Goal: Information Seeking & Learning: Find specific page/section

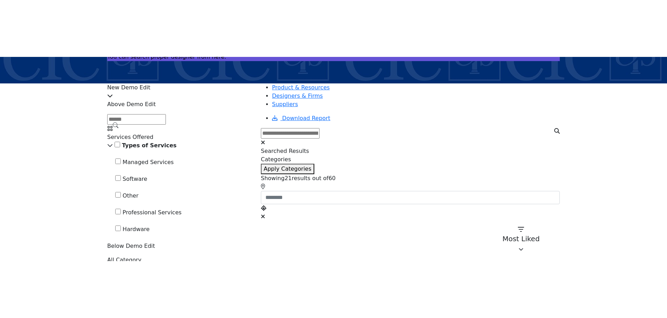
scroll to position [85, 0]
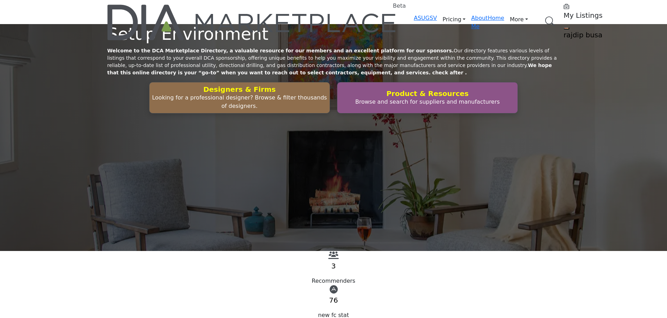
click at [0, 0] on link "Browse Categories" at bounding box center [0, 0] width 0 height 0
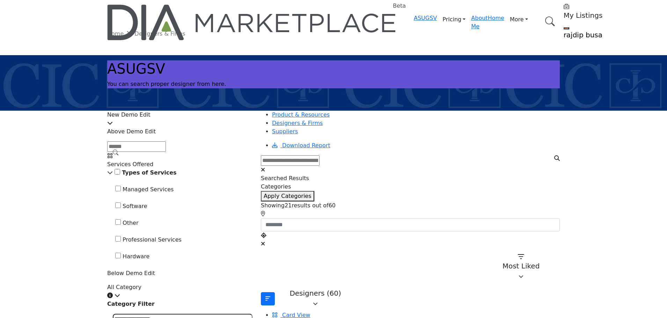
click at [166, 152] on input "Search Demographic" at bounding box center [136, 147] width 59 height 10
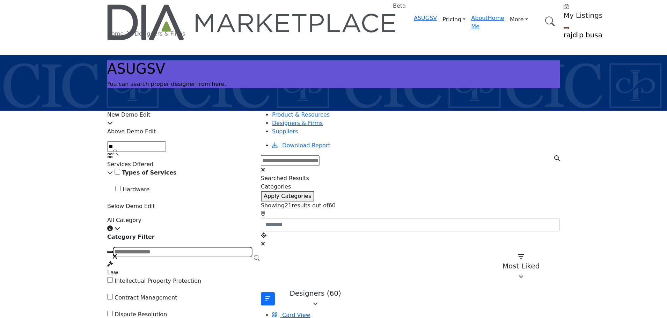
type input "*"
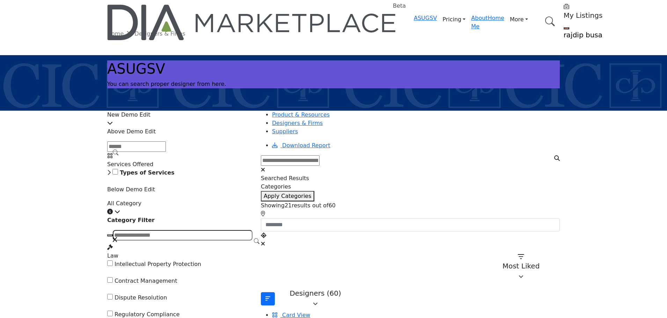
click at [111, 175] on icon at bounding box center [108, 173] width 3 height 6
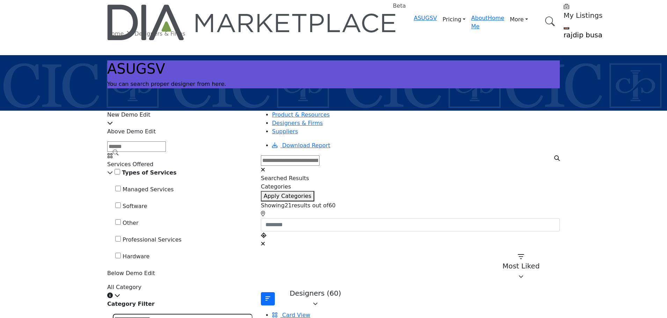
click at [166, 152] on input "Search Demographic" at bounding box center [136, 147] width 59 height 10
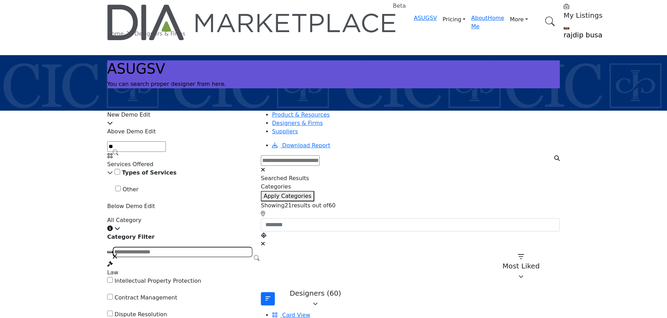
type input "*"
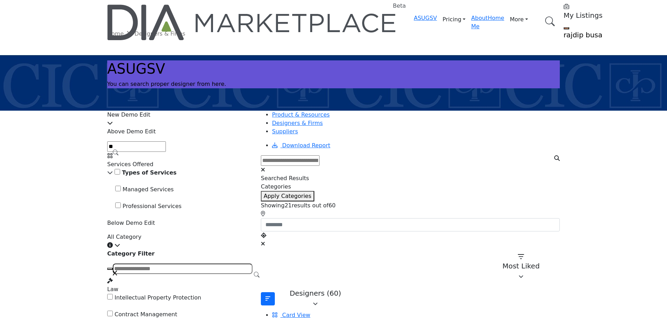
type input "*"
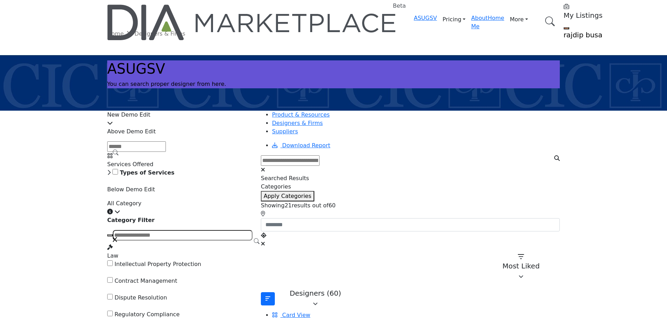
click at [137, 177] on div "Types of Services" at bounding box center [179, 173] width 145 height 8
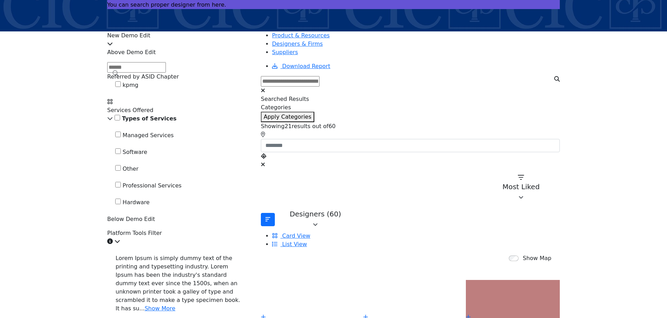
scroll to position [70, 0]
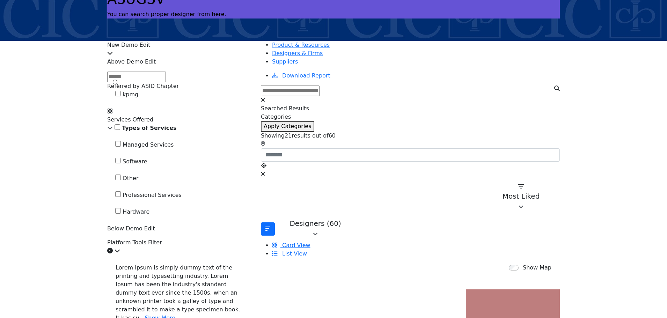
click at [166, 82] on input "Search Demographic" at bounding box center [136, 77] width 59 height 10
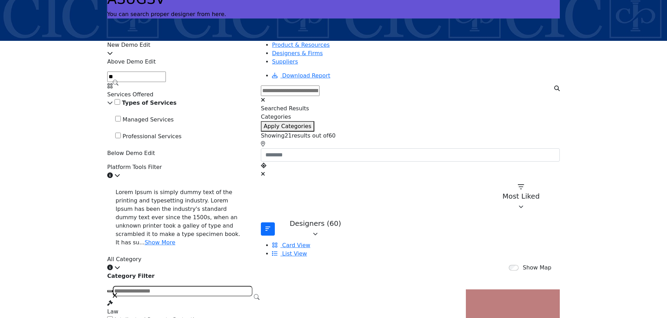
type input "*"
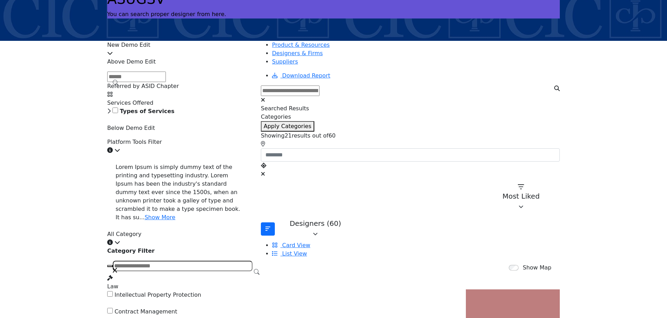
click at [139, 116] on div "Types of Services" at bounding box center [179, 111] width 145 height 8
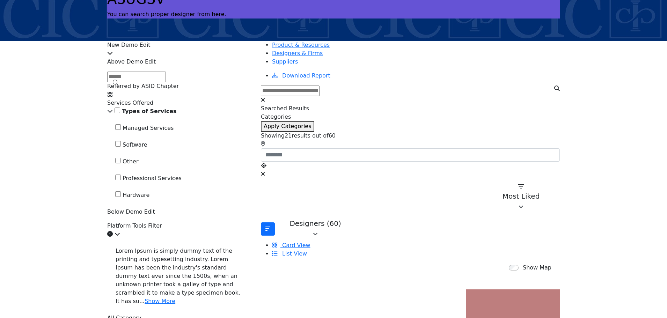
click at [166, 82] on input "Search Demographic" at bounding box center [136, 77] width 59 height 10
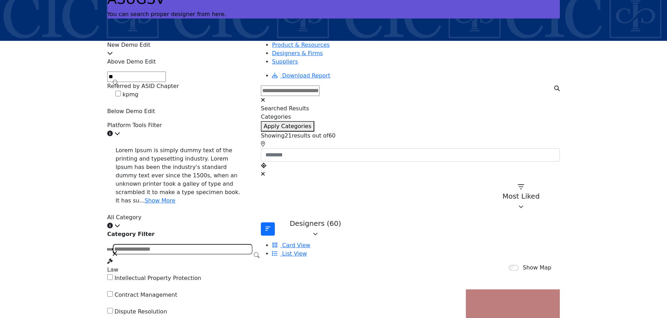
type input "*"
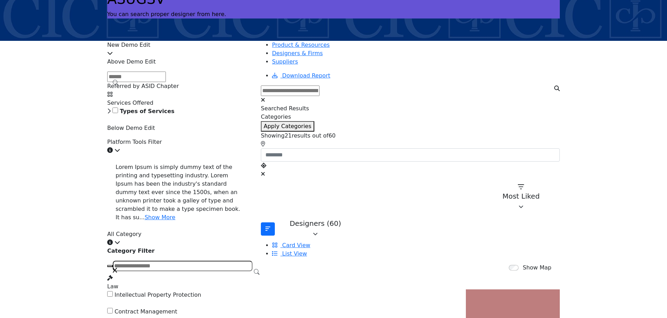
click at [111, 114] on icon at bounding box center [108, 111] width 3 height 6
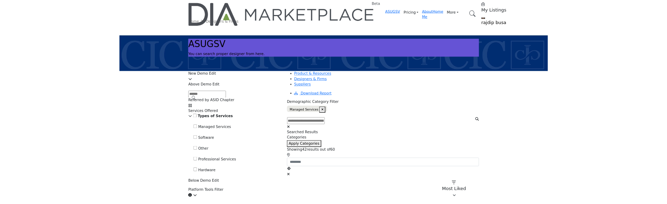
scroll to position [0, 0]
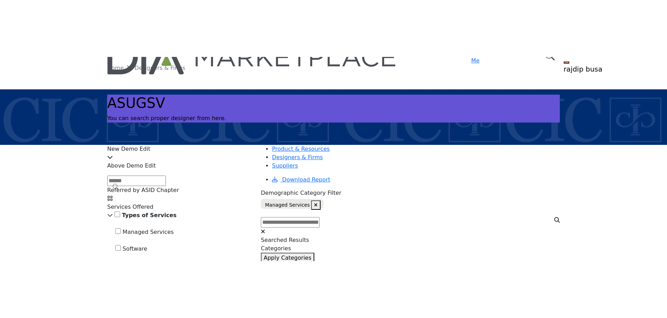
scroll to position [35, 0]
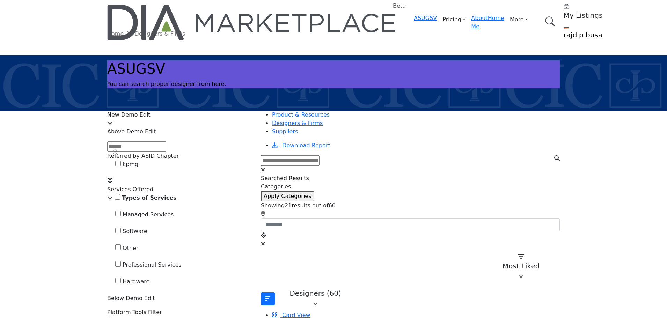
click at [166, 152] on input "Search Demographic" at bounding box center [136, 147] width 59 height 10
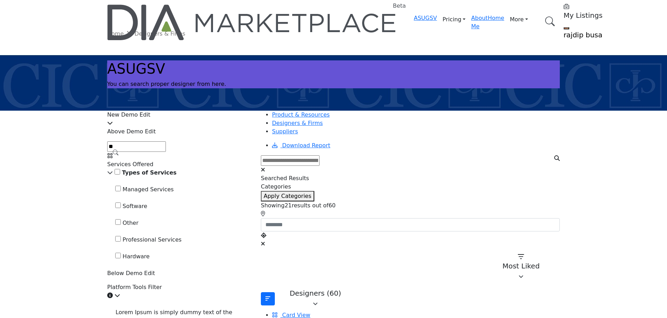
type input "*"
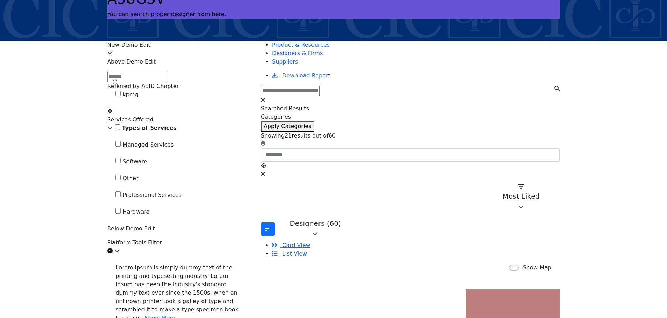
scroll to position [35, 0]
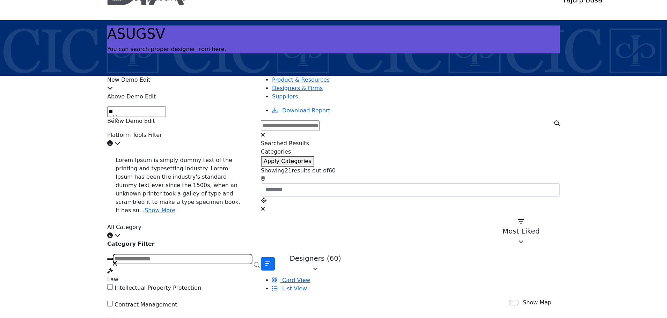
type input "*"
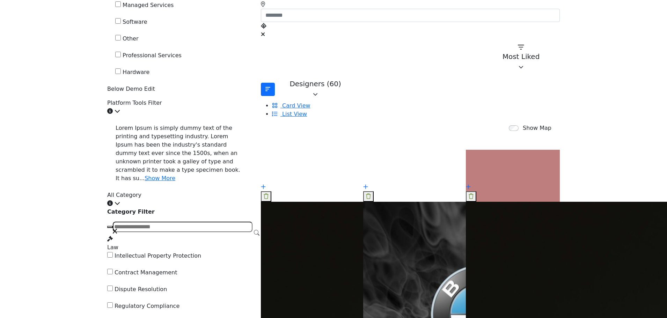
scroll to position [245, 0]
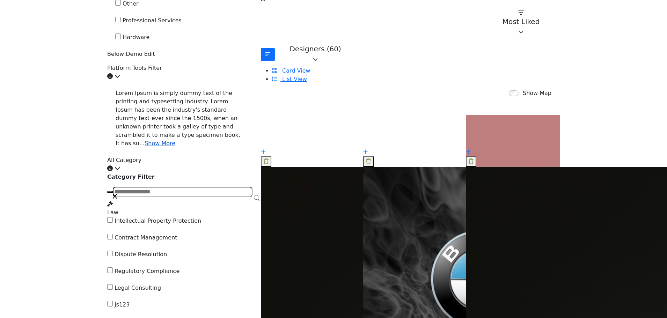
click at [146, 147] on link "Show More" at bounding box center [160, 143] width 31 height 7
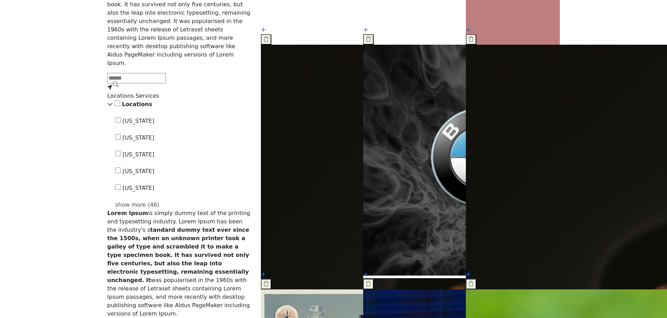
scroll to position [384, 0]
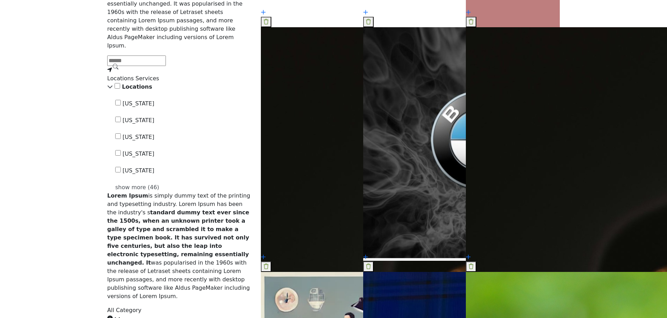
click at [166, 66] on input "Search Demographic" at bounding box center [136, 61] width 59 height 10
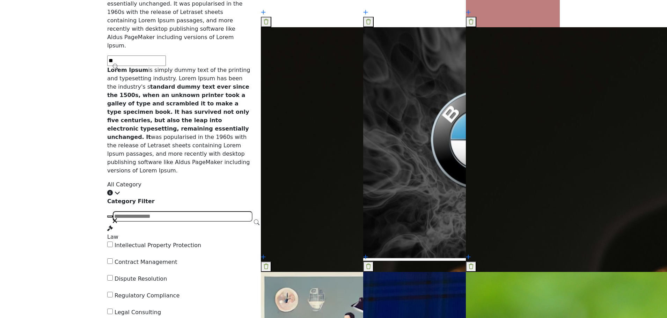
type input "*"
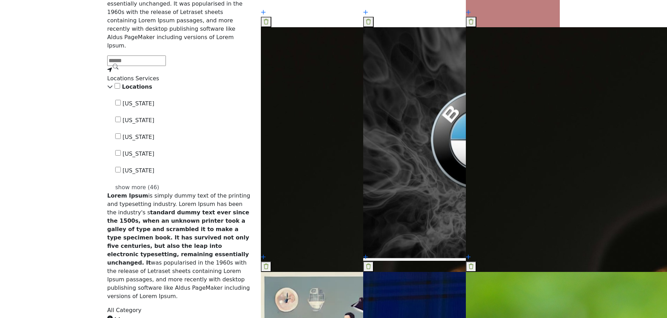
type input "*"
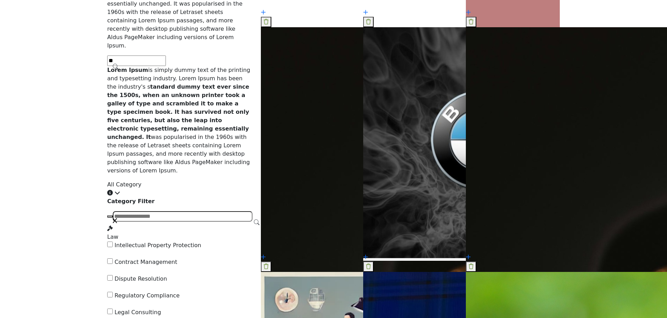
type input "*"
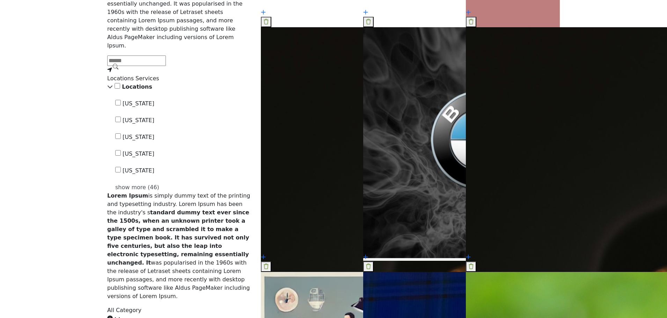
click at [151, 192] on div "show more (46)" at bounding box center [183, 187] width 137 height 8
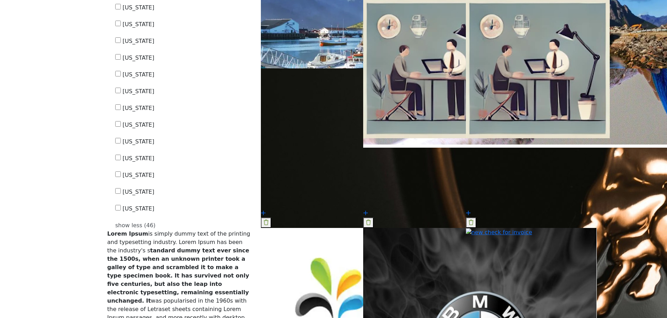
scroll to position [1118, 0]
click at [158, 230] on div "show less (46)" at bounding box center [183, 225] width 137 height 8
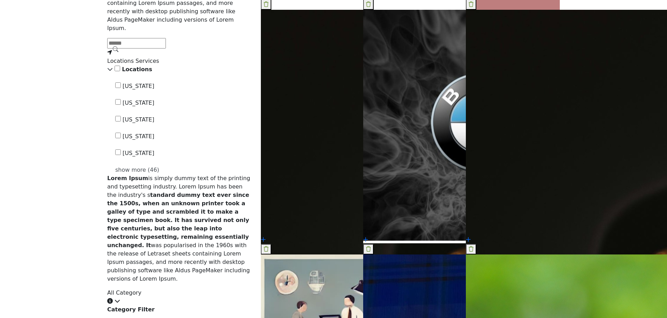
scroll to position [349, 0]
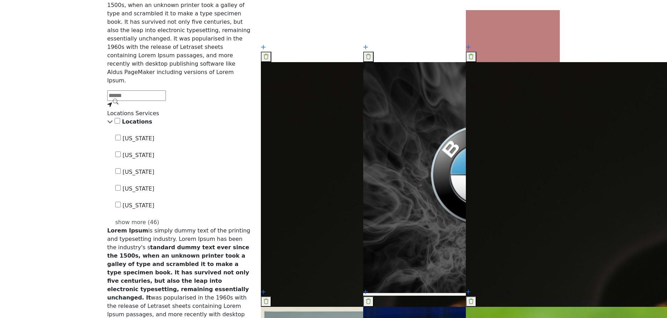
click at [166, 101] on input "Search Demographic" at bounding box center [136, 95] width 59 height 10
click at [159, 227] on div "show more (46)" at bounding box center [183, 222] width 137 height 8
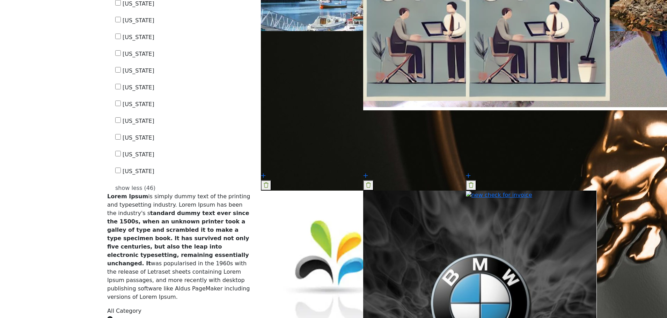
scroll to position [1153, 0]
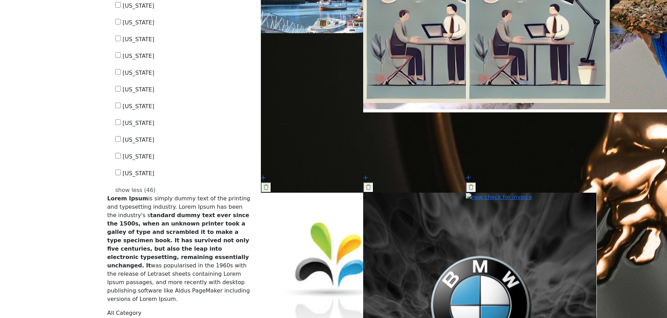
click at [160, 195] on div "show less (46)" at bounding box center [183, 190] width 137 height 8
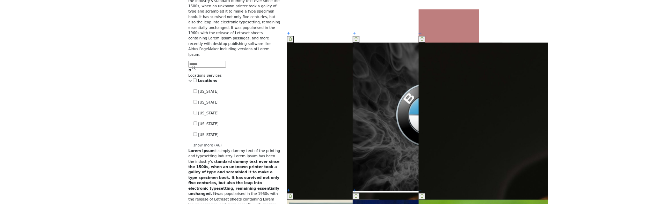
scroll to position [245, 0]
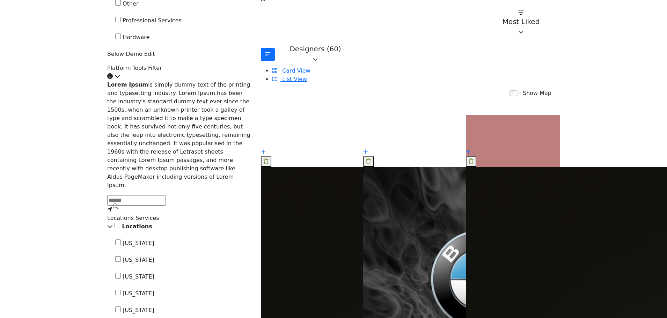
click at [166, 206] on input "Search Demographic" at bounding box center [136, 200] width 59 height 10
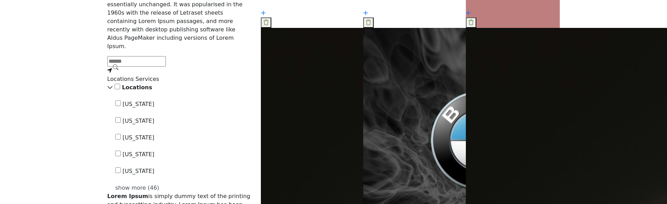
scroll to position [384, 0]
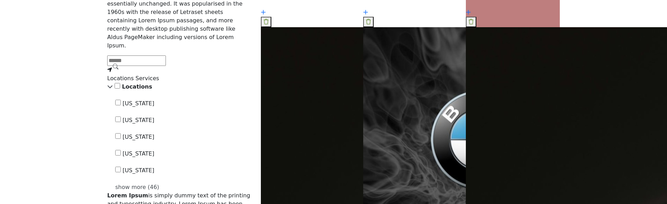
click at [166, 66] on input "Search Demographic" at bounding box center [136, 61] width 59 height 10
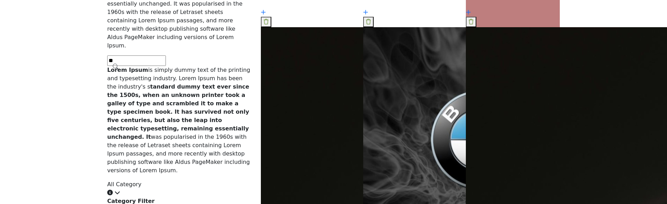
type input "*"
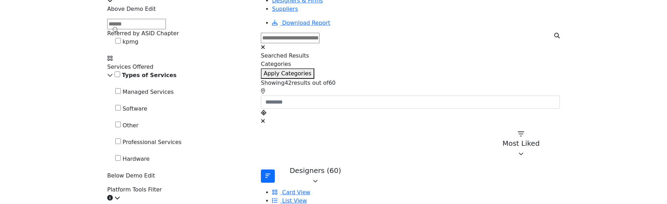
scroll to position [105, 0]
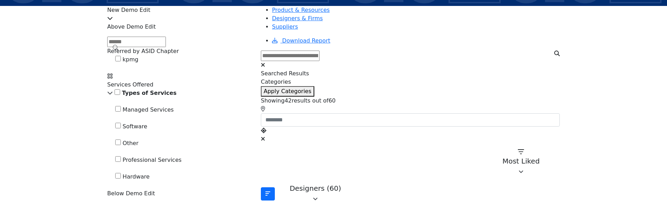
click at [166, 47] on input "Search Demographic" at bounding box center [136, 42] width 59 height 10
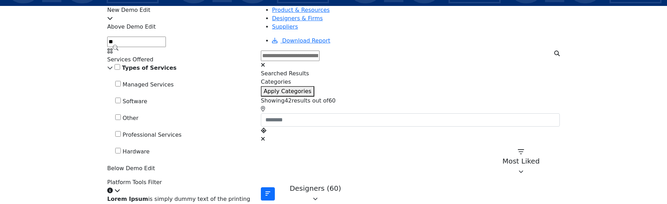
type input "*"
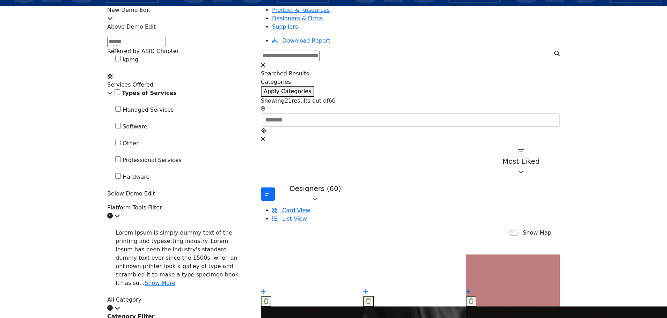
scroll to position [105, 0]
click at [166, 47] on input "Search Demographic" at bounding box center [136, 42] width 59 height 10
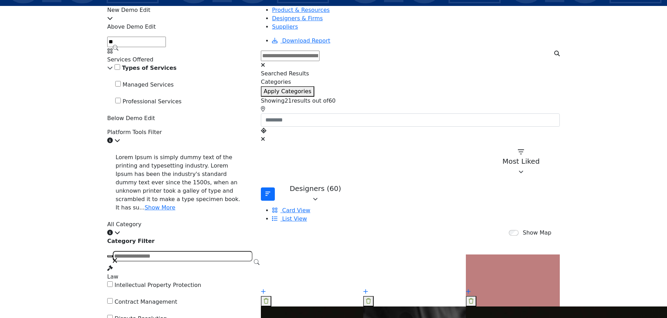
type input "*"
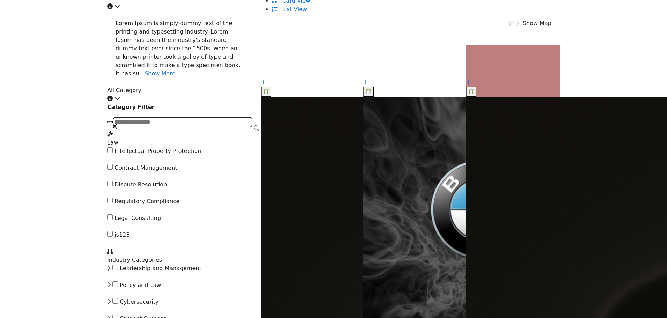
scroll to position [314, 0]
click at [155, 77] on link "Show More" at bounding box center [160, 73] width 31 height 7
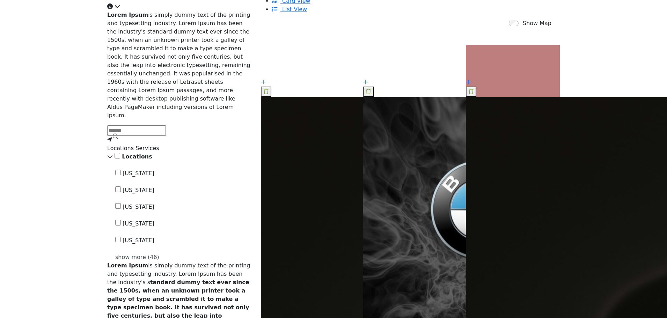
click at [166, 136] on input "Search Demographic" at bounding box center [136, 130] width 59 height 10
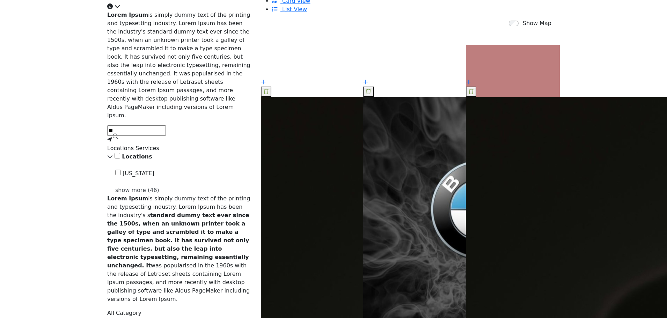
type input "*"
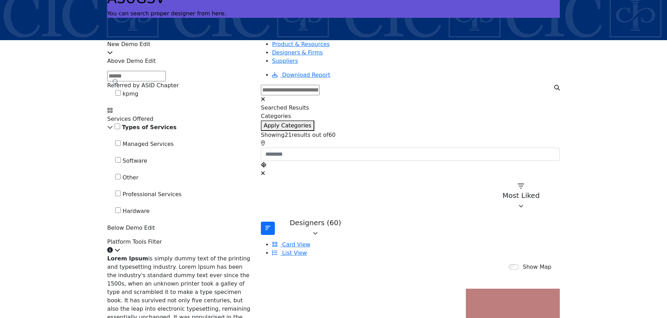
scroll to position [70, 0]
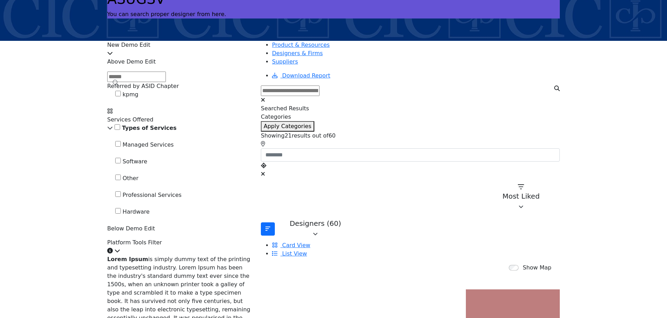
drag, startPoint x: 172, startPoint y: 126, endPoint x: 157, endPoint y: 127, distance: 14.7
click at [138, 98] on span "kpmg" at bounding box center [131, 94] width 16 height 7
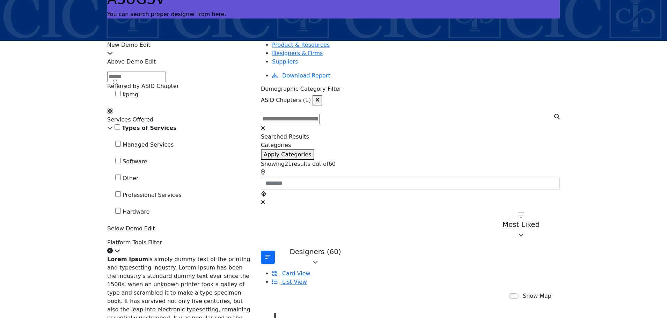
scroll to position [0, 0]
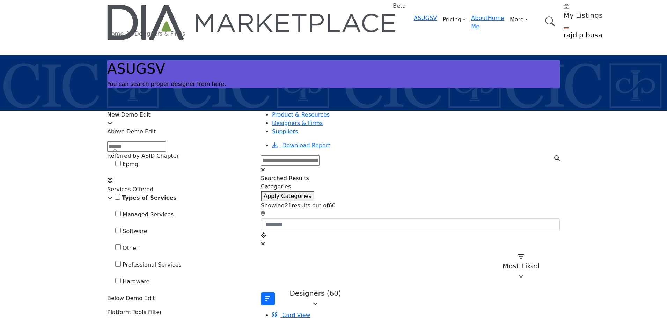
click at [166, 152] on input "Search Demographic" at bounding box center [136, 147] width 59 height 10
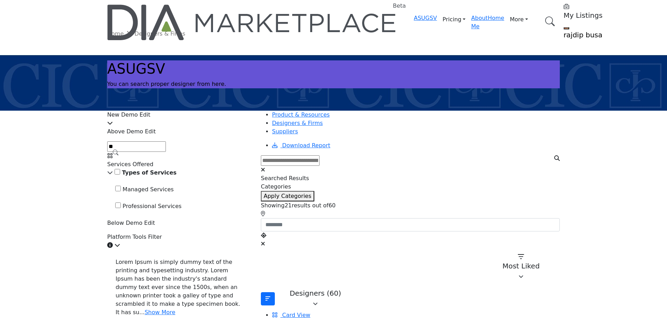
type input "*"
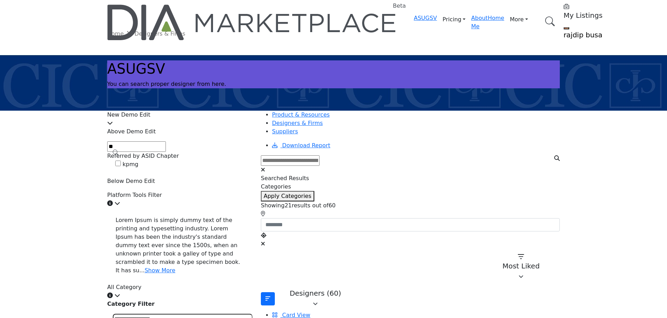
type input "*"
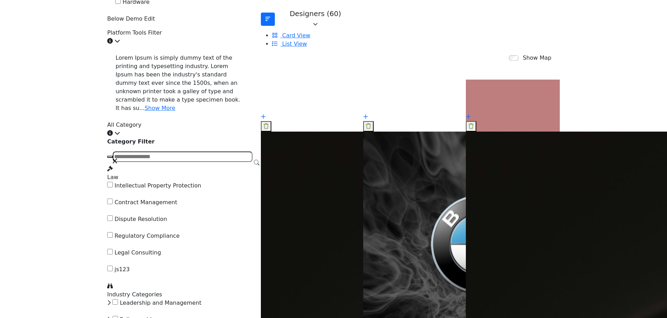
scroll to position [314, 0]
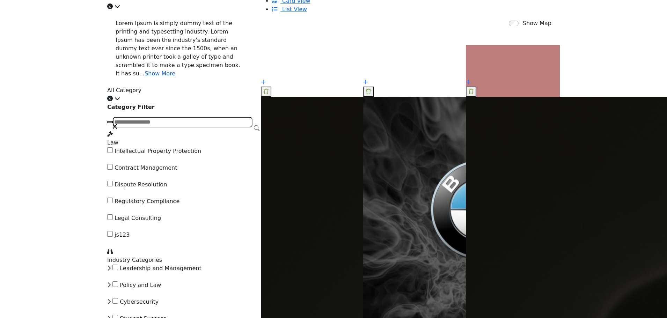
click at [147, 77] on link "Show More" at bounding box center [160, 73] width 31 height 7
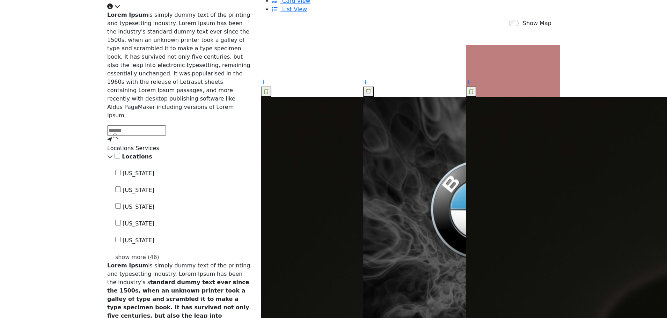
click at [166, 136] on input "Search Demographic" at bounding box center [136, 130] width 59 height 10
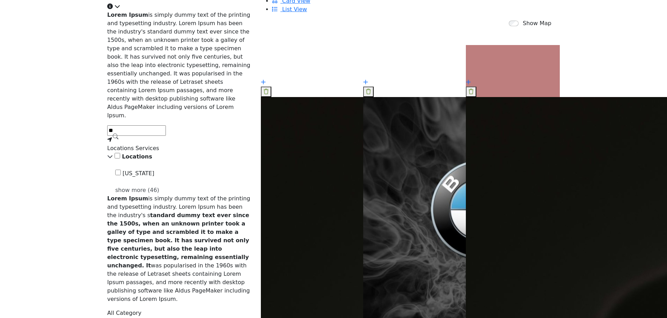
type input "*"
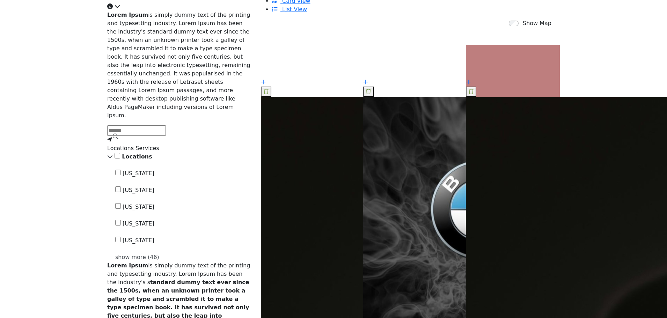
click at [113, 9] on icon "Information about Platform Tools Filter" at bounding box center [110, 6] width 6 height 6
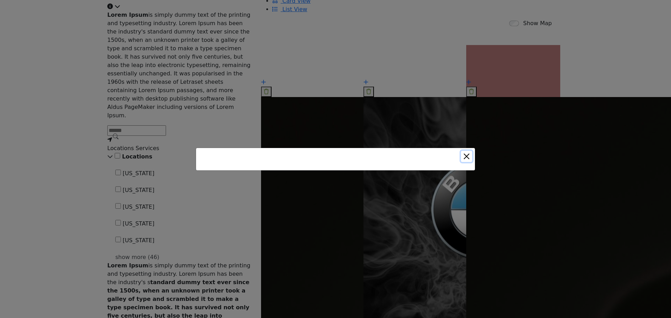
click at [467, 157] on button "Close" at bounding box center [466, 156] width 11 height 11
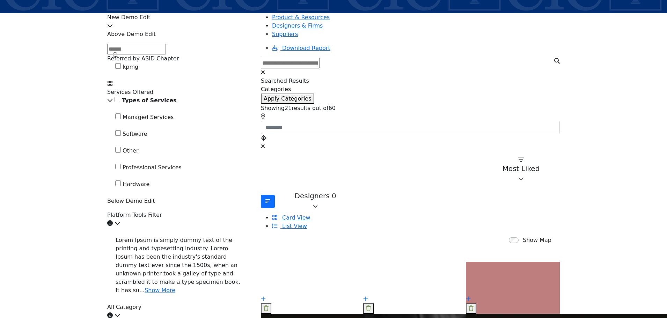
scroll to position [97, 0]
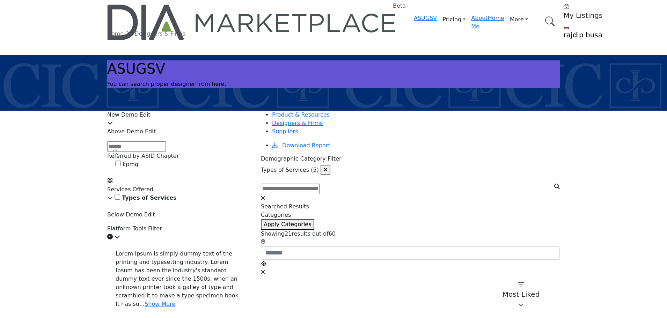
click at [113, 201] on icon at bounding box center [110, 198] width 6 height 6
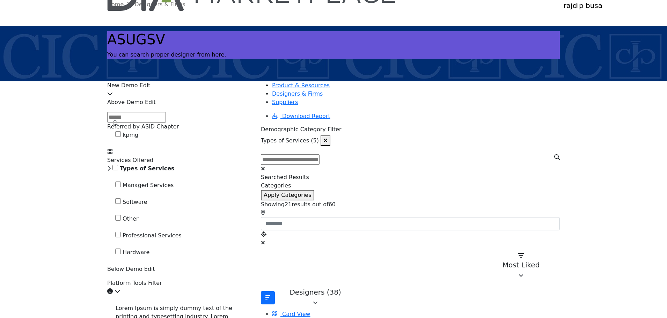
scroll to position [105, 0]
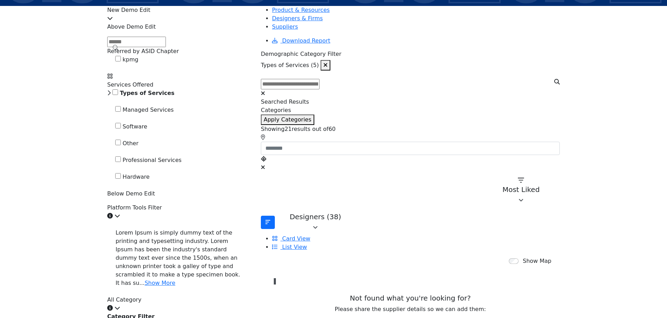
click at [111, 96] on icon at bounding box center [108, 93] width 3 height 6
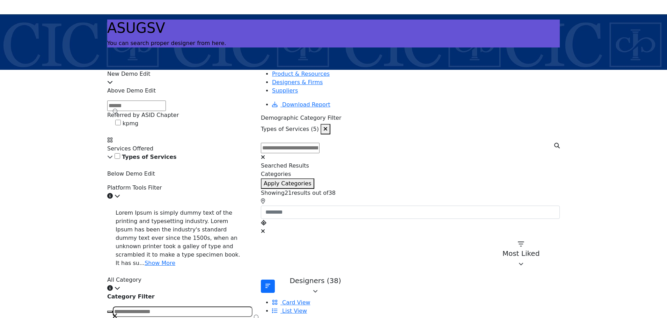
scroll to position [35, 0]
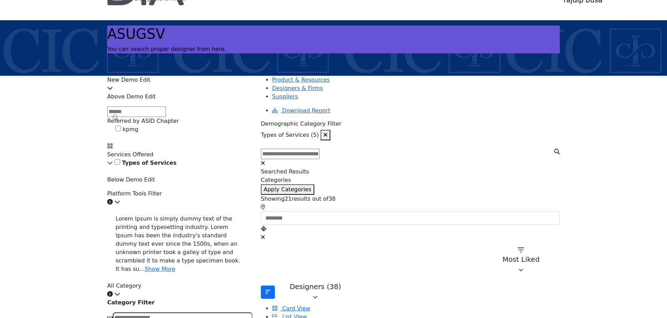
click at [113, 166] on icon at bounding box center [110, 163] width 6 height 6
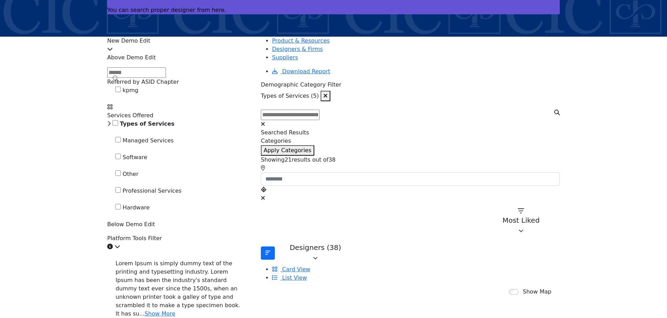
scroll to position [70, 0]
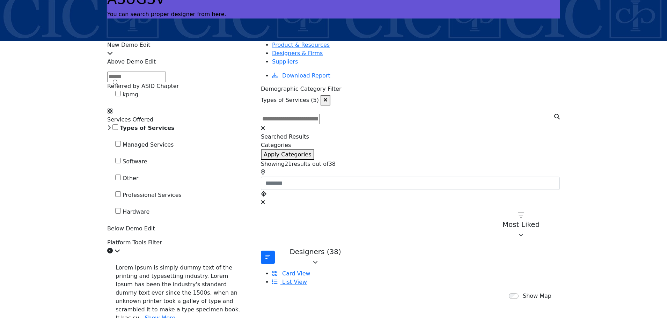
click at [326, 97] on icon "button" at bounding box center [326, 100] width 4 height 6
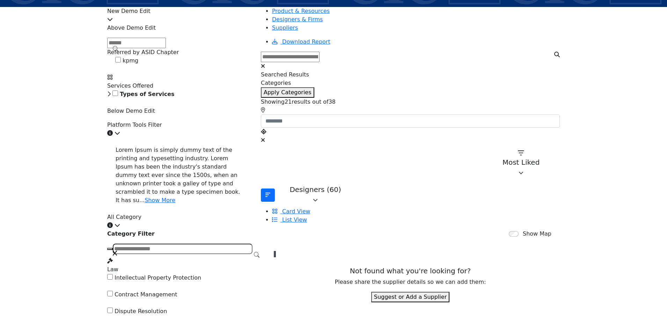
scroll to position [70, 0]
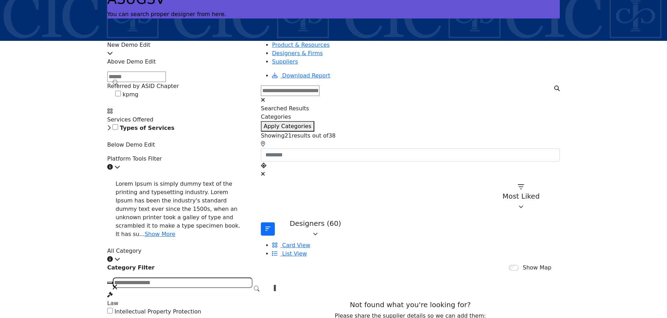
click at [111, 131] on icon at bounding box center [108, 128] width 3 height 6
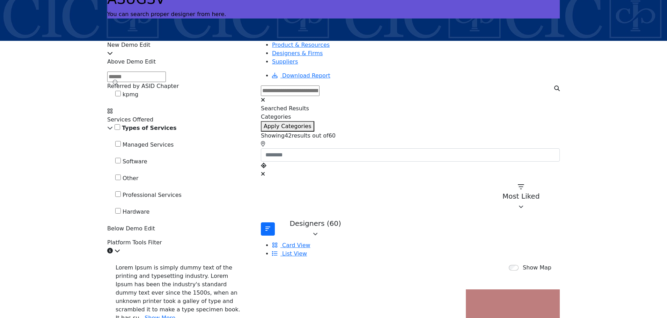
click at [113, 131] on icon at bounding box center [110, 128] width 6 height 6
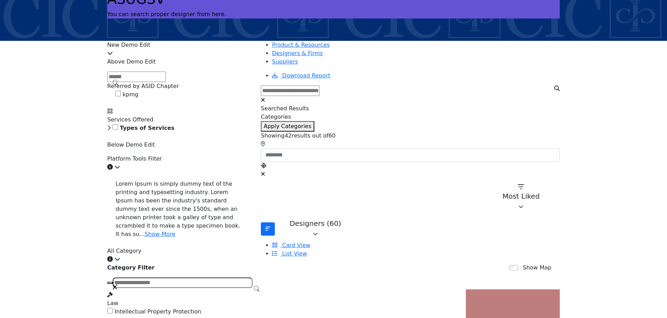
click at [111, 131] on icon at bounding box center [108, 128] width 3 height 6
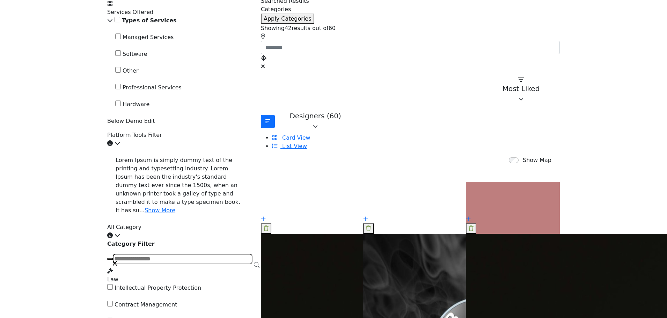
scroll to position [175, 0]
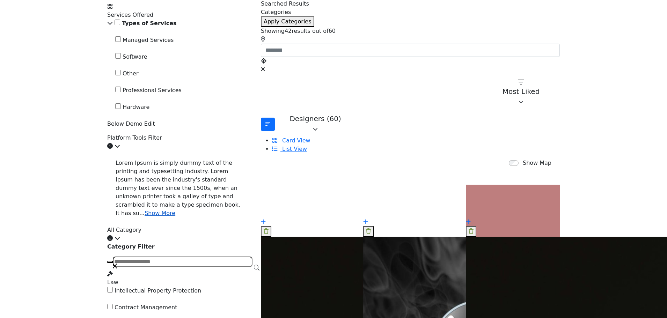
click at [150, 217] on link "Show More" at bounding box center [160, 213] width 31 height 7
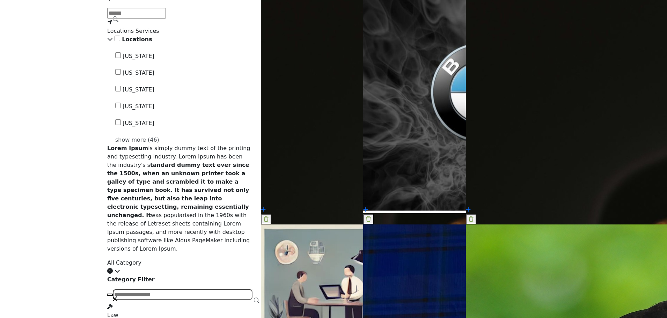
scroll to position [419, 0]
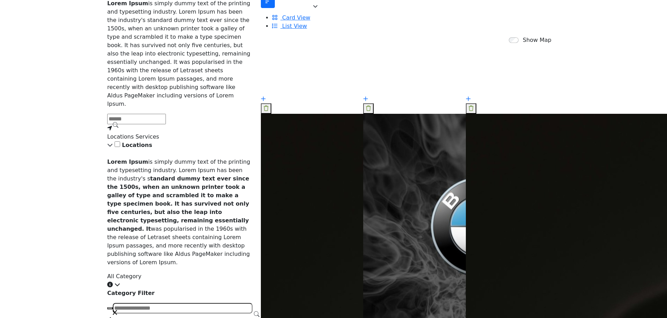
scroll to position [349, 0]
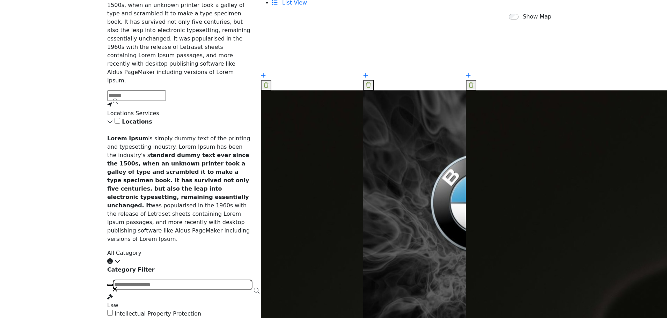
click at [113, 124] on icon at bounding box center [110, 122] width 6 height 6
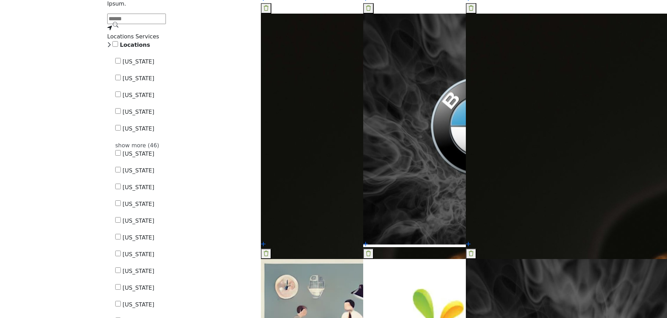
scroll to position [419, 0]
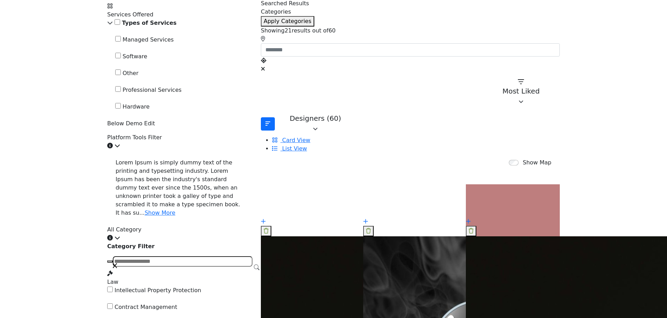
scroll to position [175, 0]
click at [148, 217] on link "Show More" at bounding box center [160, 213] width 31 height 7
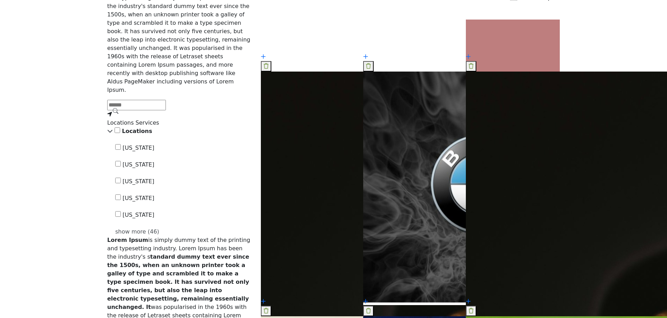
scroll to position [349, 0]
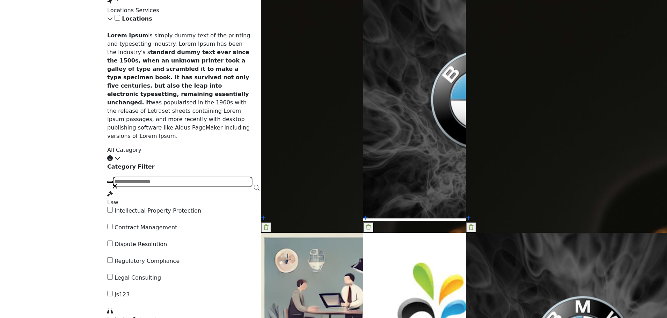
scroll to position [454, 0]
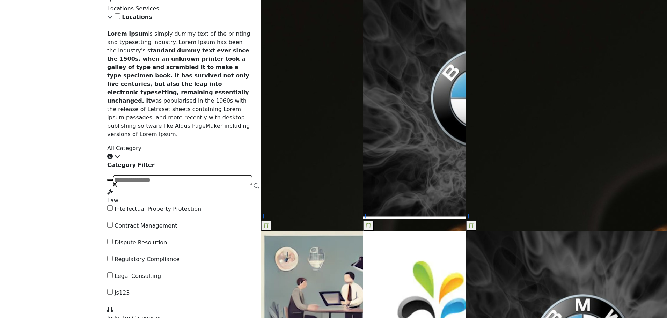
click at [113, 20] on icon at bounding box center [110, 17] width 6 height 6
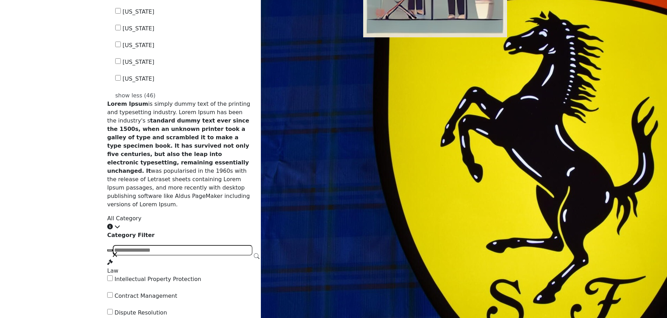
scroll to position [1258, 0]
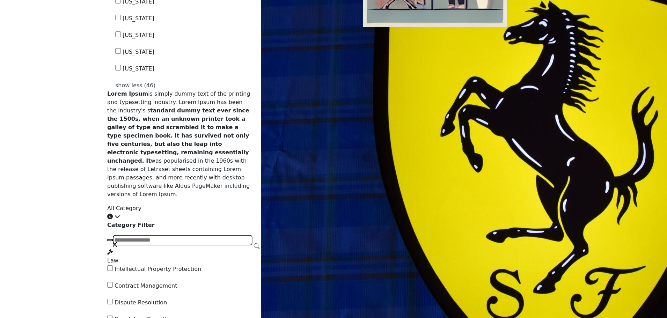
click at [154, 90] on div "show less (46)" at bounding box center [183, 85] width 137 height 8
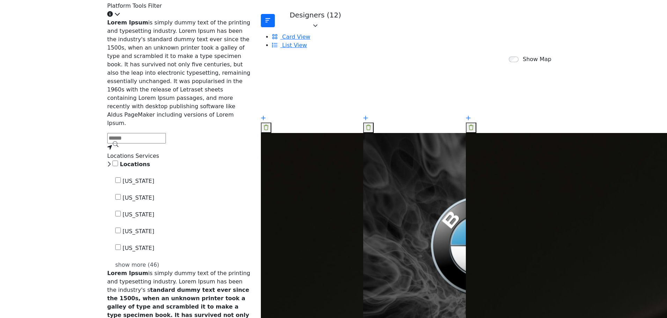
scroll to position [314, 0]
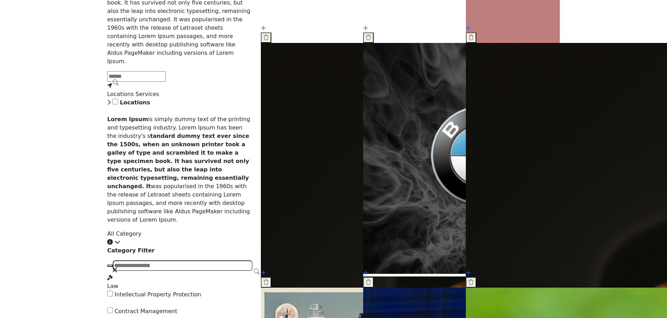
scroll to position [349, 0]
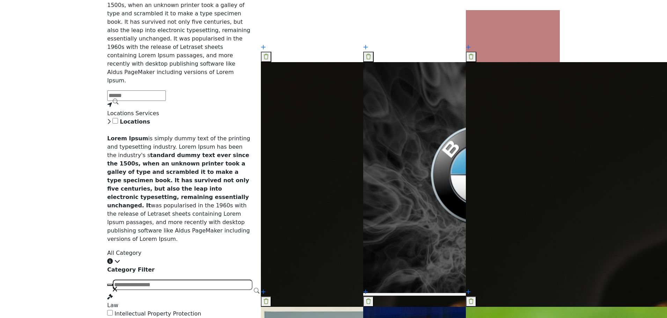
click at [111, 124] on icon at bounding box center [108, 122] width 3 height 6
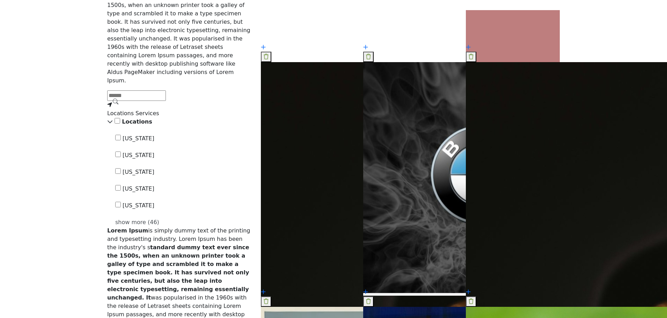
click at [159, 227] on div "show more (46)" at bounding box center [183, 222] width 137 height 8
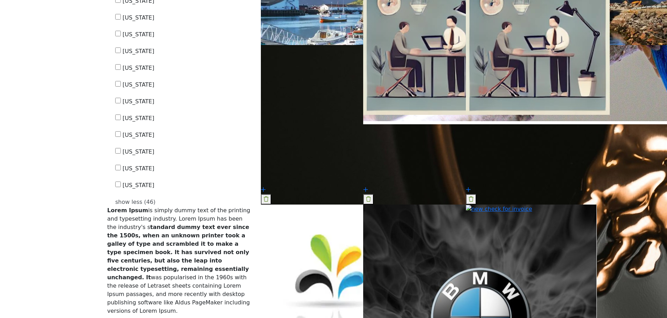
scroll to position [1153, 0]
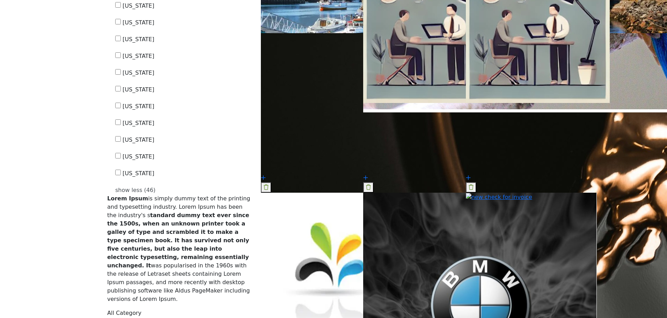
click at [153, 195] on div "show less (46)" at bounding box center [183, 190] width 137 height 8
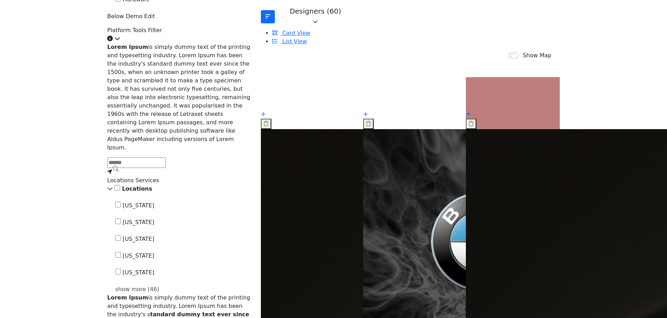
scroll to position [280, 0]
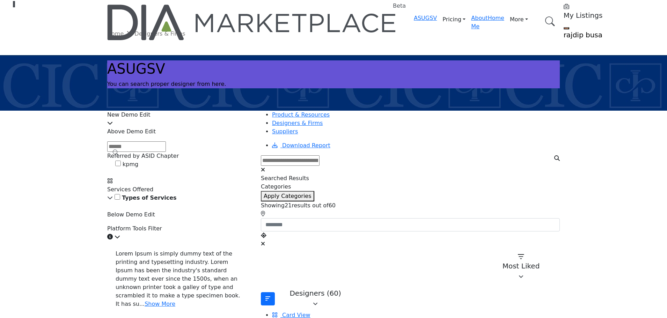
click at [113, 195] on icon at bounding box center [110, 198] width 6 height 6
click at [113, 201] on icon at bounding box center [110, 198] width 6 height 6
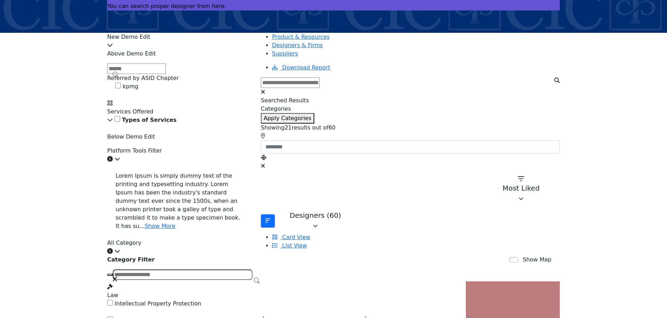
scroll to position [70, 0]
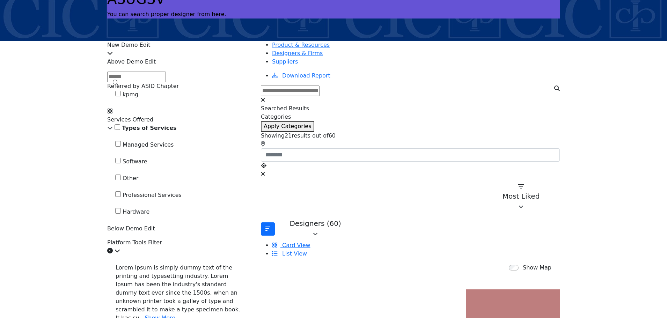
scroll to position [105, 0]
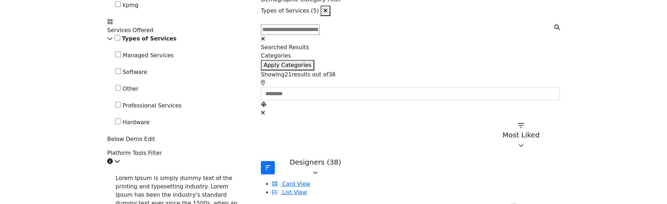
scroll to position [175, 0]
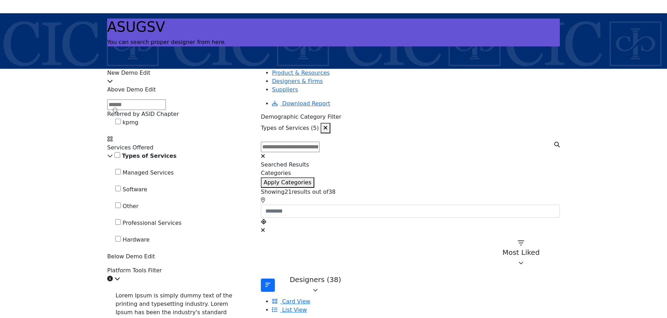
scroll to position [70, 0]
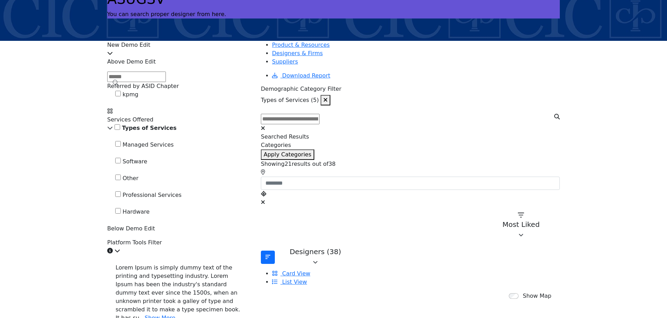
click at [328, 97] on icon "button" at bounding box center [326, 100] width 4 height 6
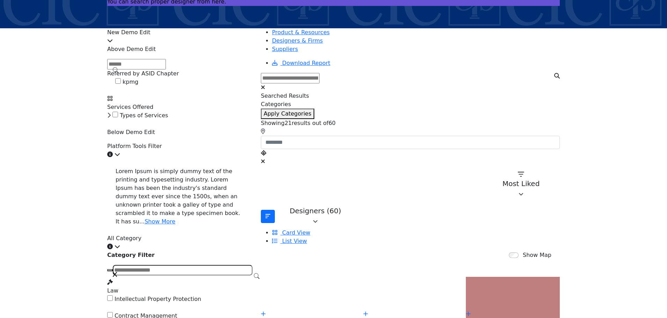
scroll to position [70, 0]
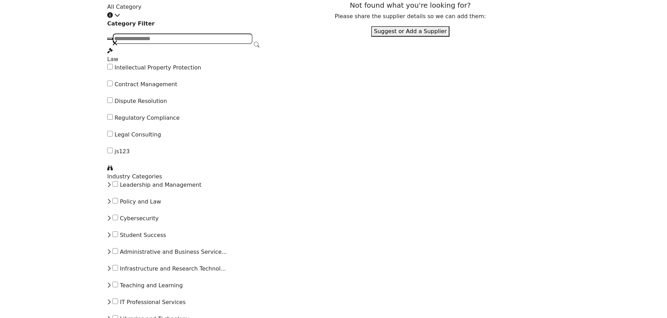
scroll to position [419, 0]
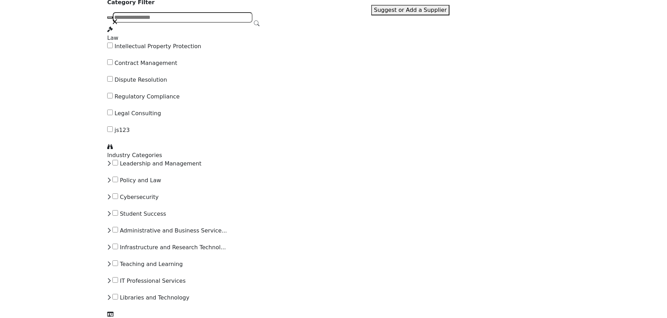
click at [111, 166] on icon at bounding box center [108, 164] width 3 height 6
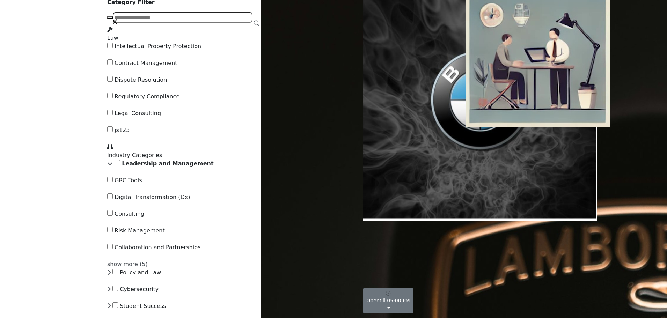
scroll to position [105, 0]
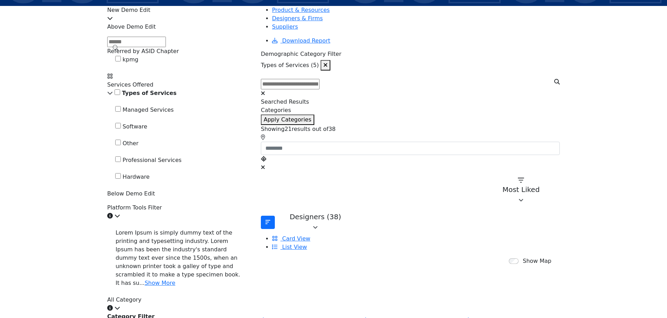
click at [327, 62] on icon "button" at bounding box center [326, 65] width 4 height 6
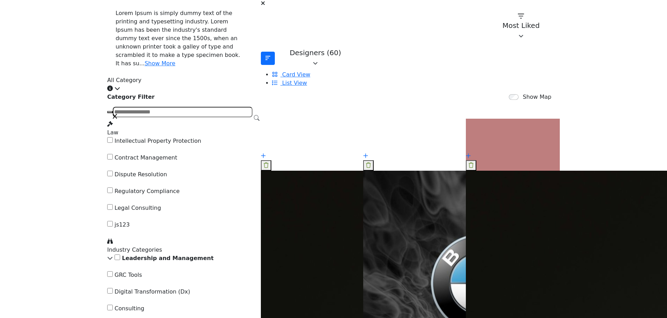
scroll to position [245, 0]
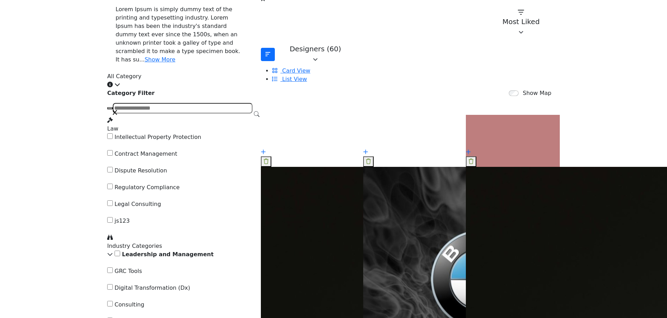
click at [145, 63] on link "Show More" at bounding box center [160, 59] width 31 height 7
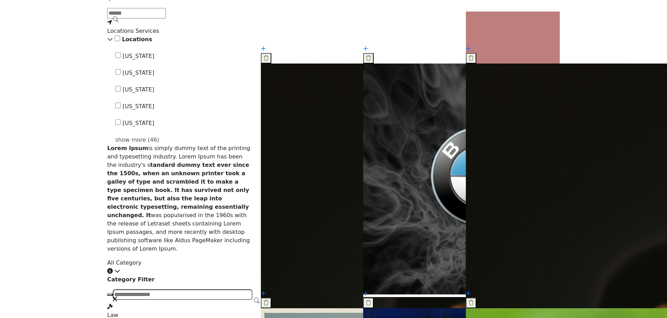
scroll to position [349, 0]
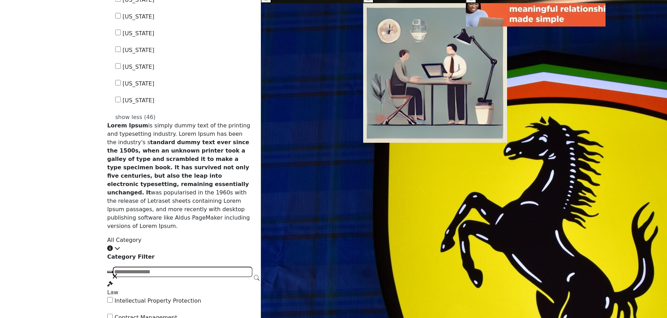
scroll to position [1073, 0]
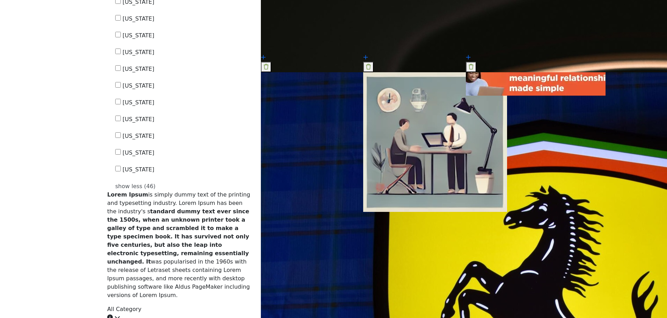
click at [148, 191] on div "show less (46)" at bounding box center [183, 186] width 137 height 8
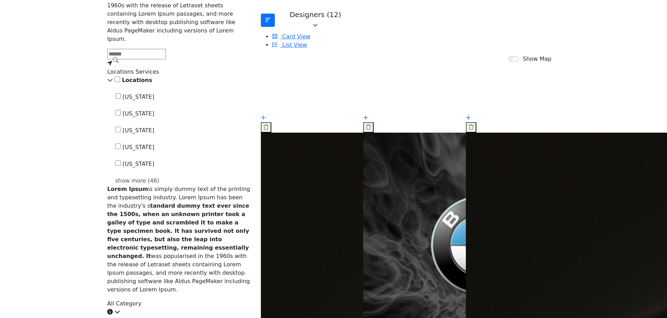
scroll to position [304, 0]
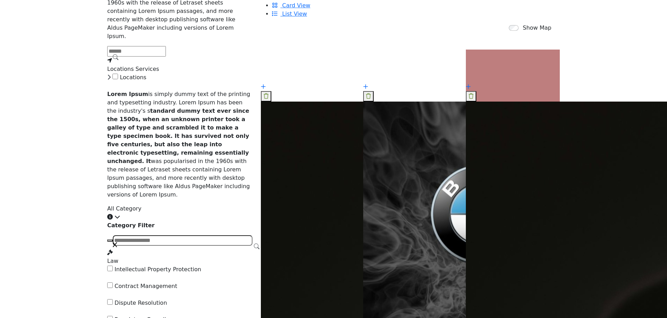
scroll to position [314, 0]
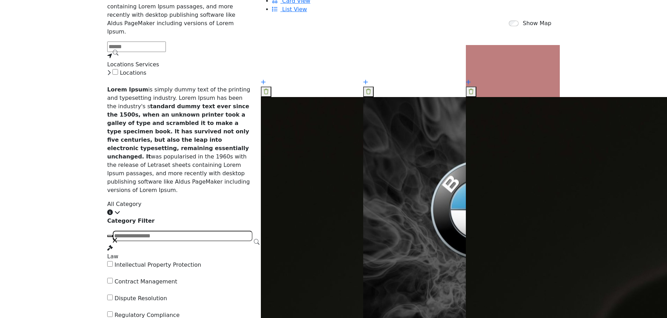
click at [111, 75] on icon at bounding box center [108, 73] width 3 height 6
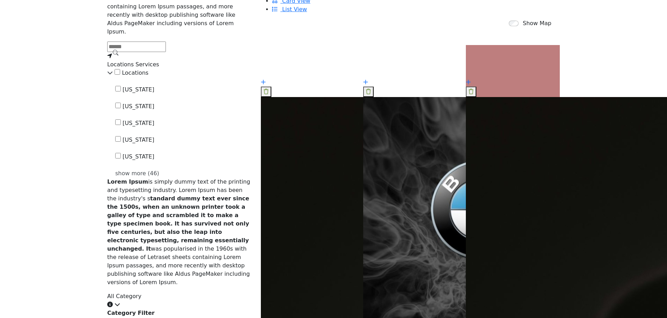
click at [166, 52] on input "Search Demographic" at bounding box center [136, 47] width 59 height 10
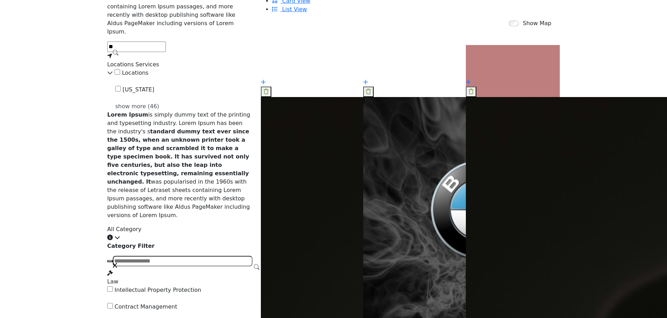
type input "*"
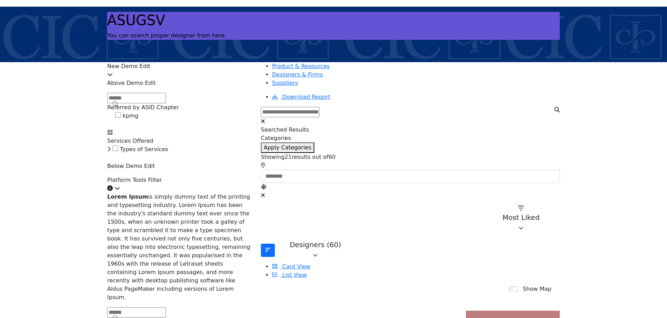
scroll to position [35, 0]
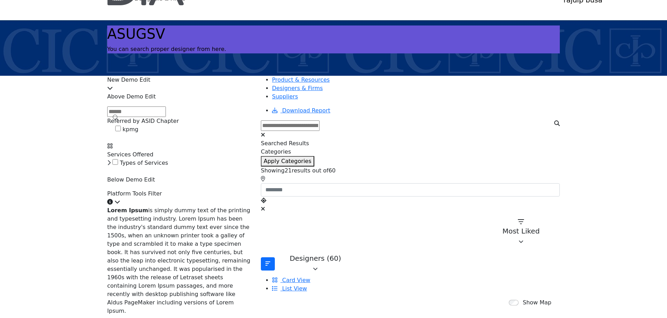
click at [166, 117] on input "Search Demographic" at bounding box center [136, 112] width 59 height 10
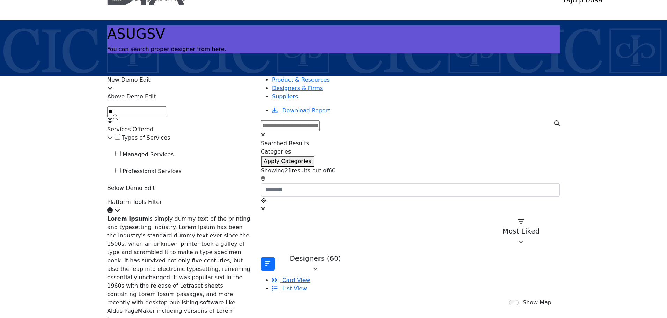
type input "*"
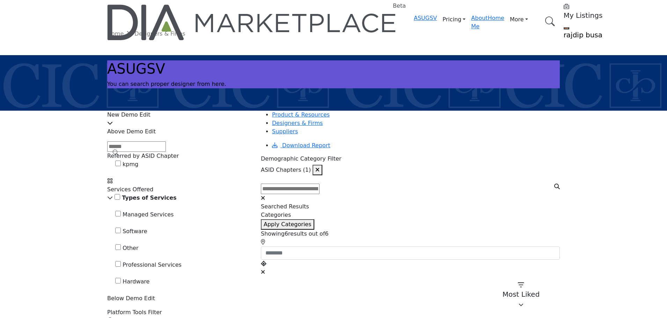
click at [320, 167] on icon "button" at bounding box center [318, 170] width 4 height 6
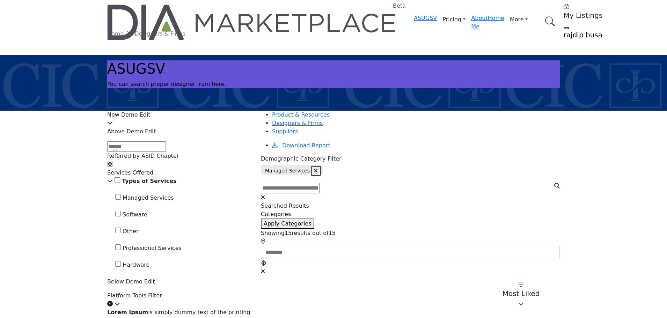
click at [315, 168] on icon "button" at bounding box center [316, 170] width 4 height 5
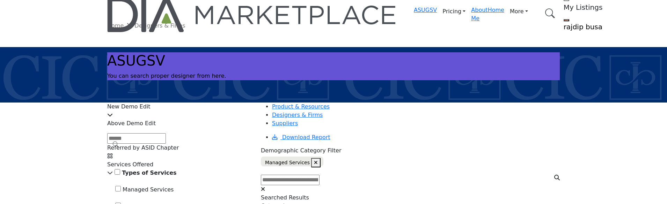
scroll to position [35, 0]
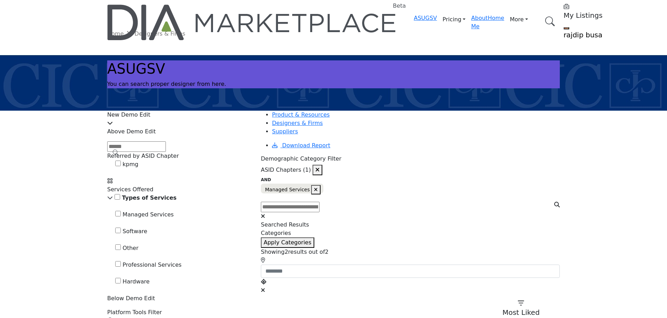
click at [318, 187] on icon "button" at bounding box center [316, 189] width 4 height 5
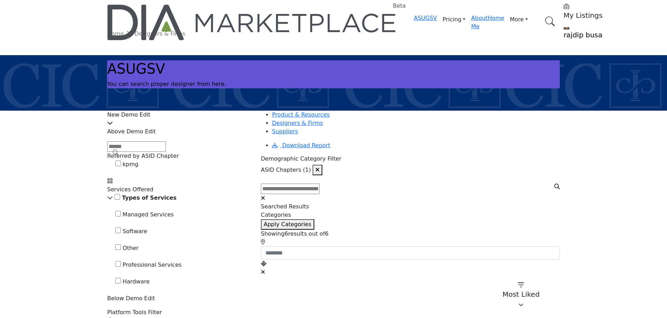
click at [320, 167] on icon "button" at bounding box center [318, 170] width 4 height 6
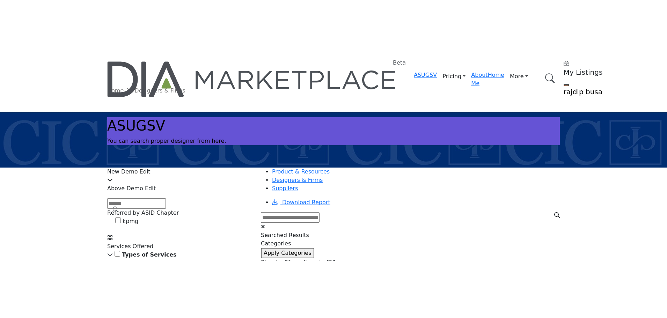
scroll to position [35, 0]
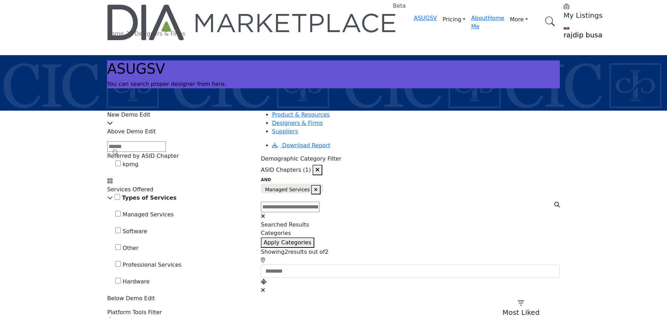
click at [320, 167] on icon "button" at bounding box center [318, 170] width 4 height 6
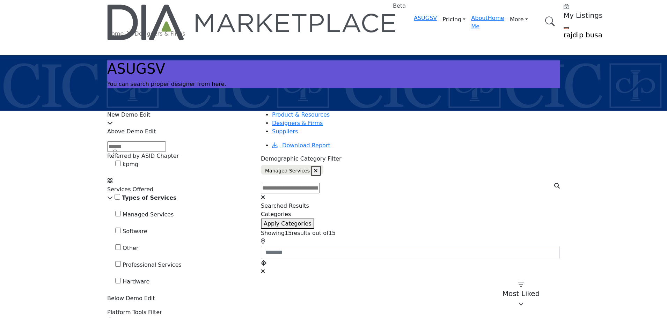
click at [314, 168] on icon "button" at bounding box center [316, 170] width 4 height 5
click at [320, 167] on icon "button" at bounding box center [318, 170] width 4 height 6
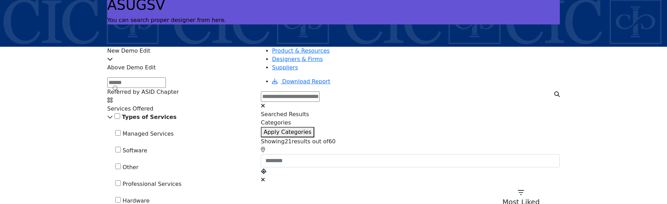
scroll to position [70, 0]
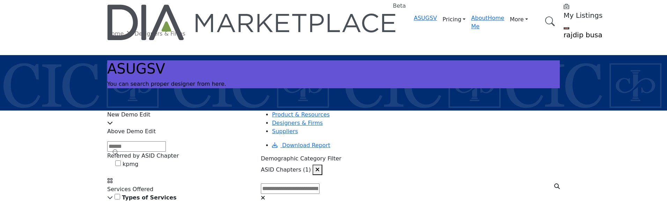
click at [320, 167] on icon "button" at bounding box center [318, 170] width 4 height 6
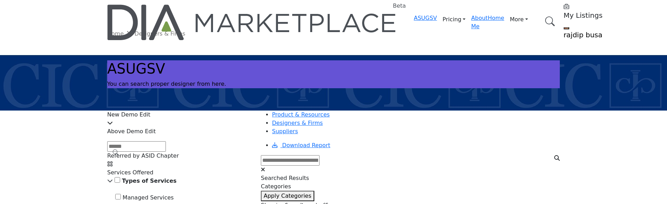
click at [176, 159] on span "Referred by ASID Chapter" at bounding box center [143, 156] width 72 height 7
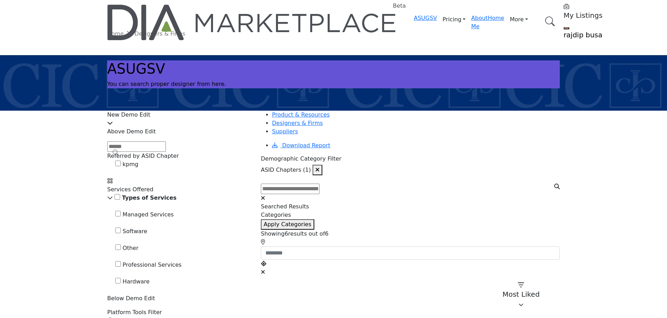
click at [320, 167] on icon "button" at bounding box center [318, 170] width 4 height 6
